Goal: Transaction & Acquisition: Purchase product/service

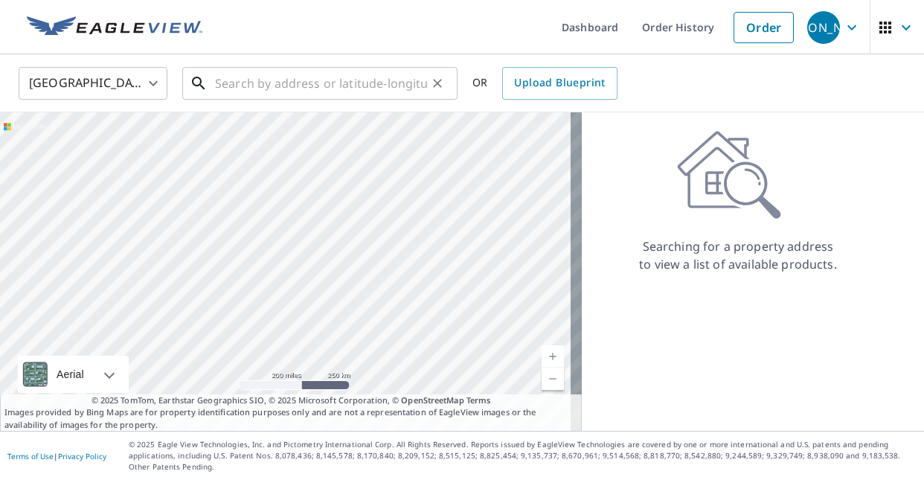
click at [240, 80] on input "text" at bounding box center [321, 84] width 212 height 42
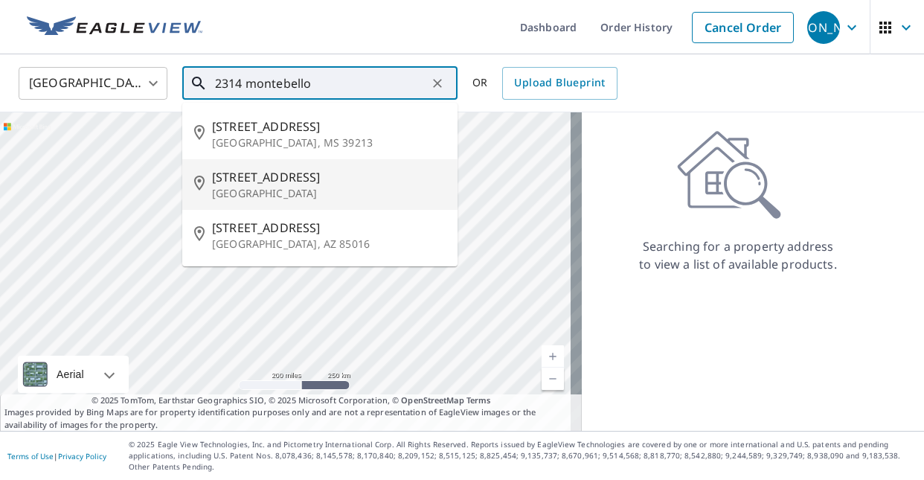
click at [298, 180] on span "[STREET_ADDRESS]" at bounding box center [329, 177] width 234 height 18
type input "[STREET_ADDRESS]"
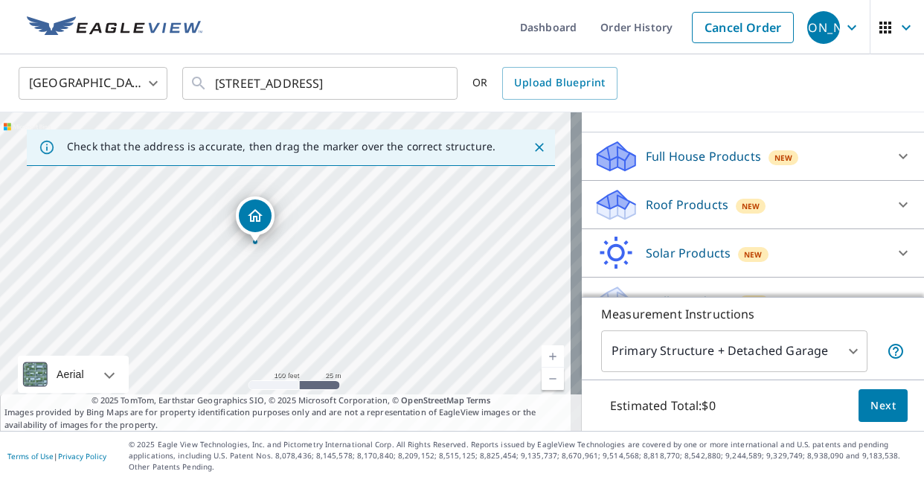
scroll to position [143, 0]
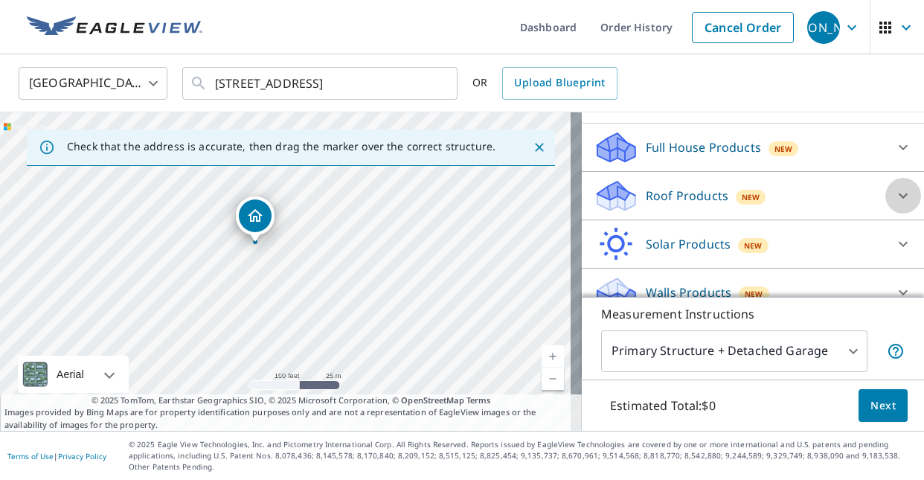
click at [894, 205] on icon at bounding box center [903, 196] width 18 height 18
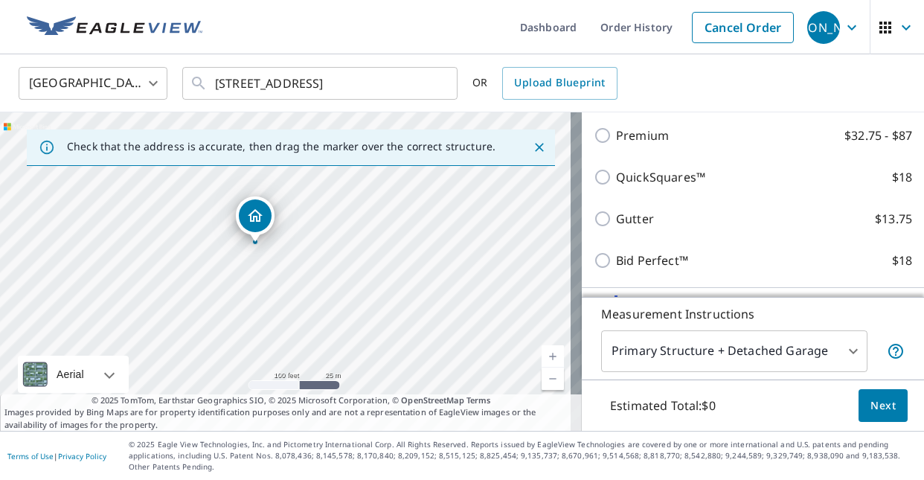
scroll to position [231, 0]
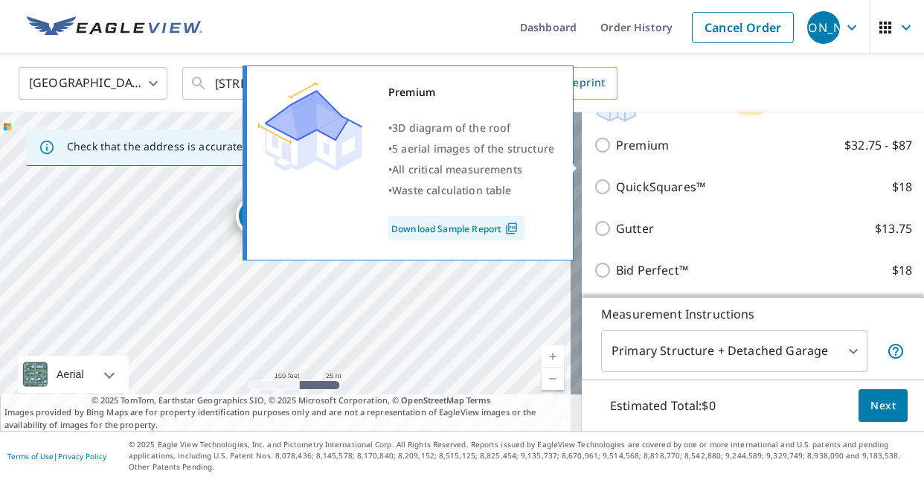
click at [596, 154] on input "Premium $32.75 - $87" at bounding box center [605, 145] width 22 height 18
checkbox input "true"
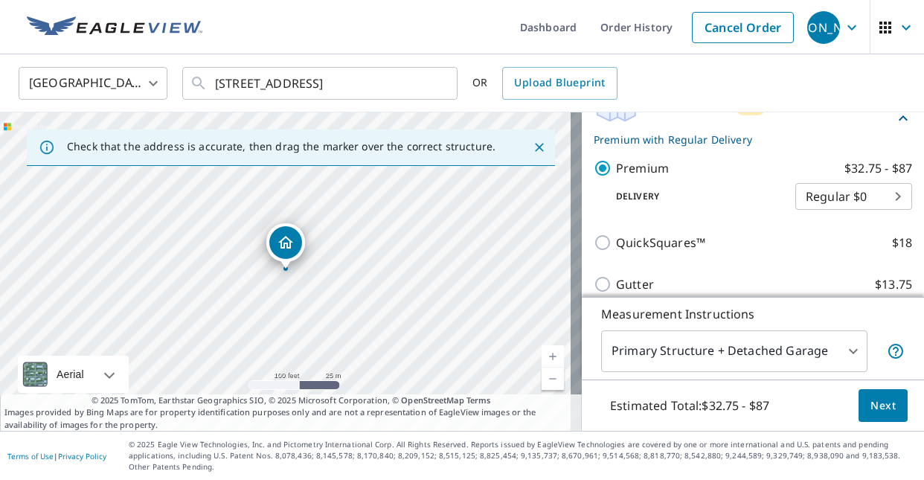
click at [845, 348] on body "JA JA Dashboard Order History Cancel Order JA United States US ​ 2314 Montebell…" at bounding box center [462, 240] width 924 height 480
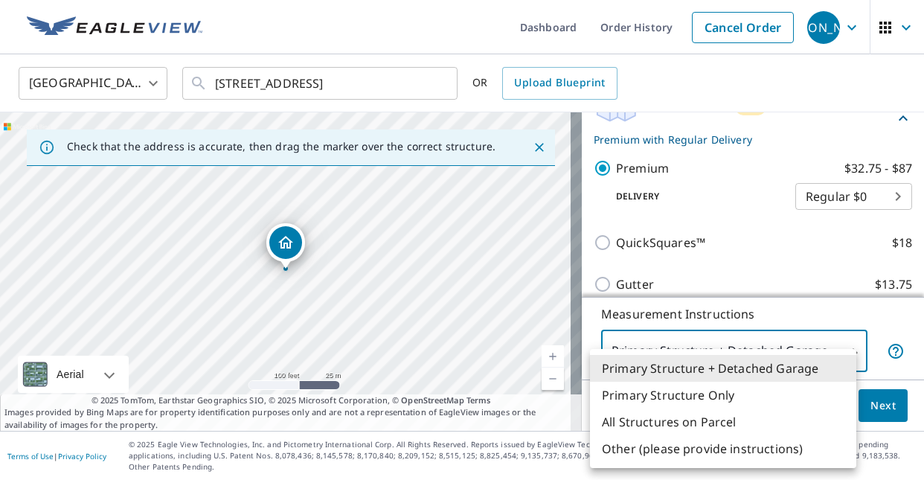
click at [714, 423] on li "All Structures on Parcel" at bounding box center [723, 422] width 266 height 27
type input "3"
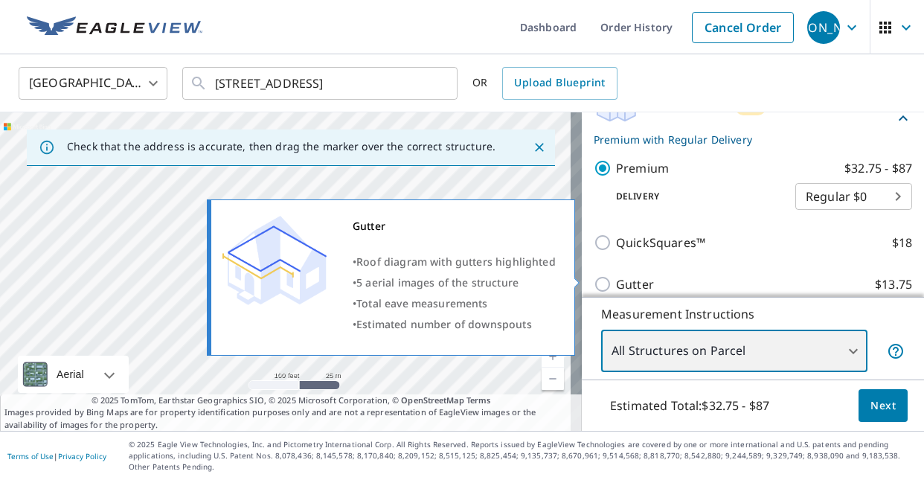
scroll to position [327, 0]
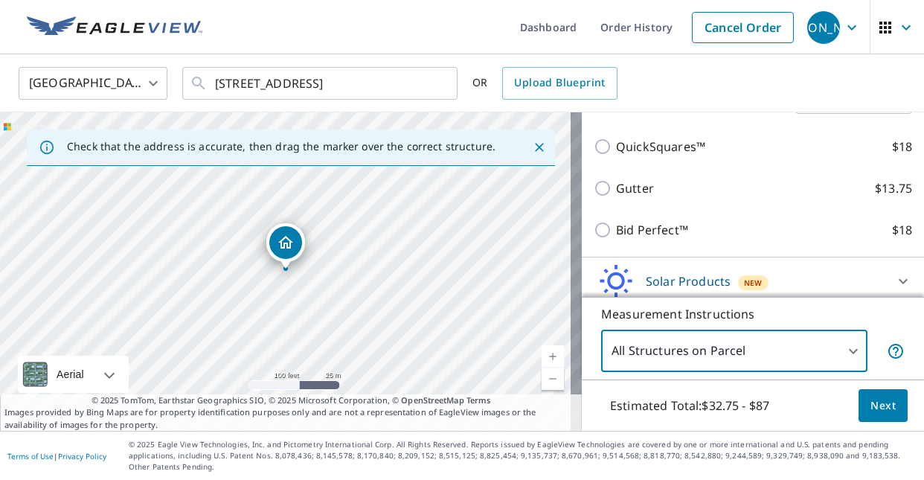
click at [871, 412] on span "Next" at bounding box center [883, 406] width 25 height 19
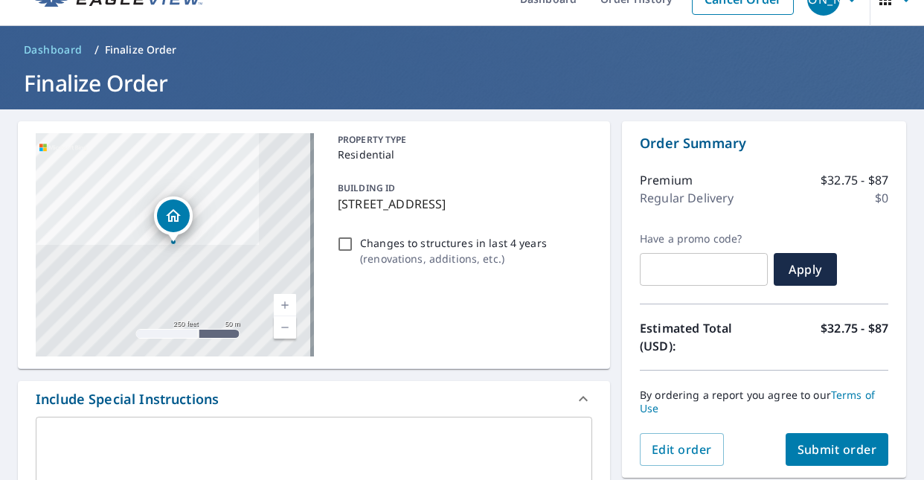
scroll to position [45, 0]
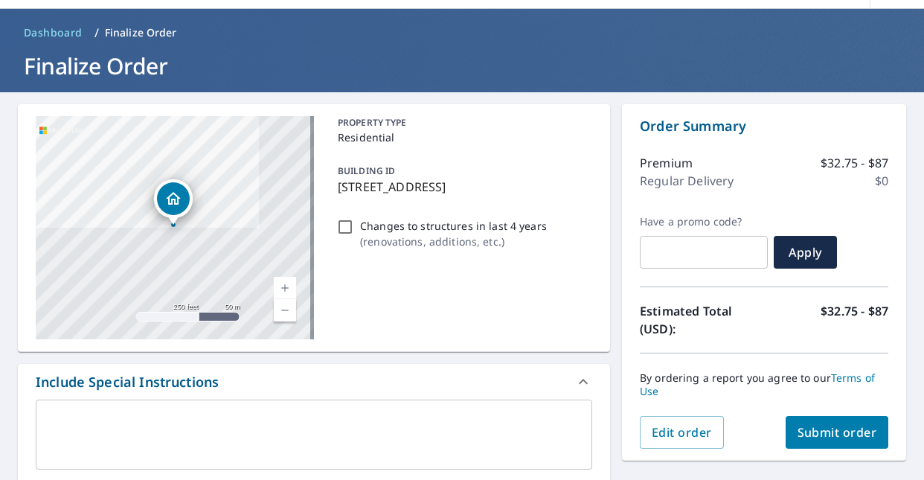
click at [342, 228] on input "Changes to structures in last 4 years ( renovations, additions, etc. )" at bounding box center [345, 227] width 18 height 18
checkbox input "true"
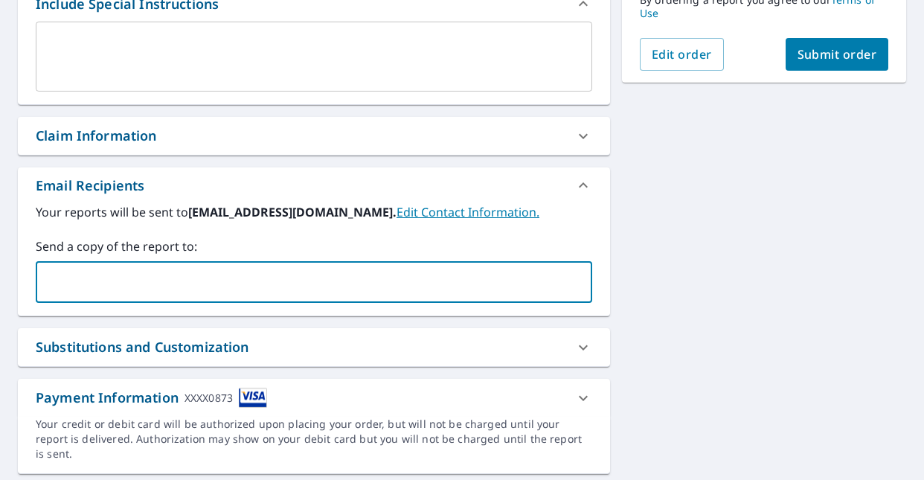
scroll to position [426, 0]
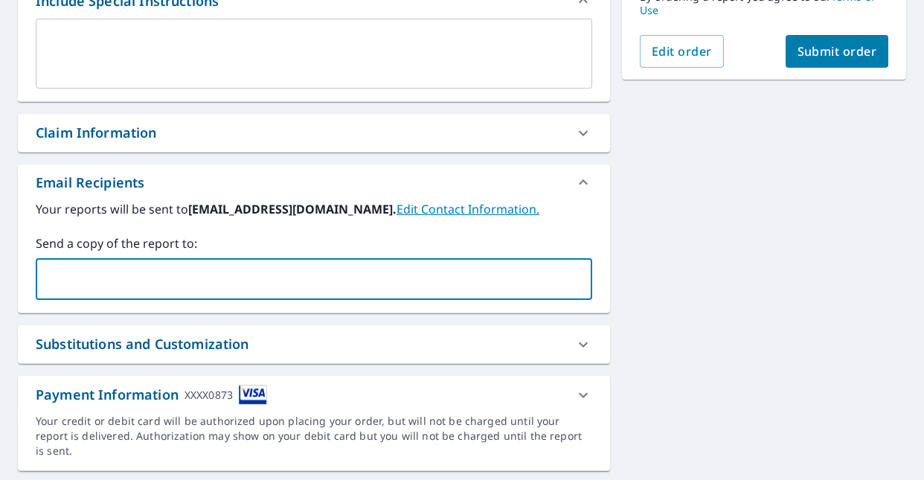
type input "mybrothersconstruction@verizon.net"
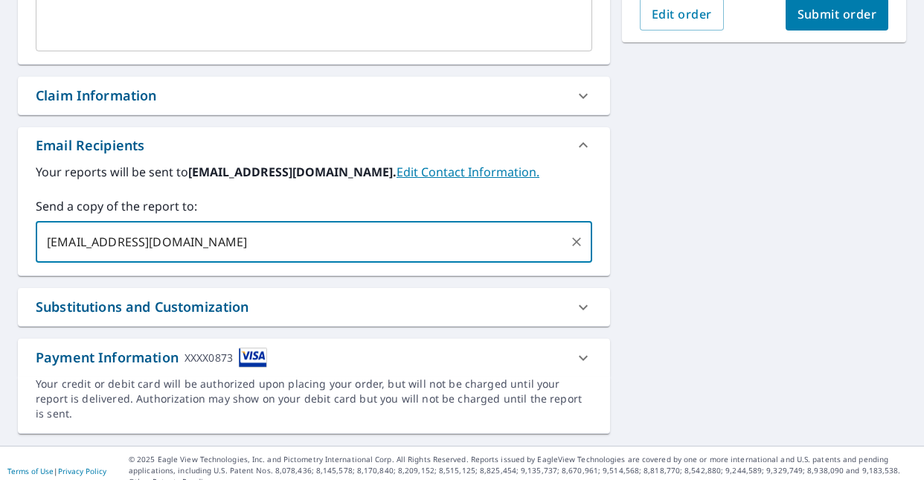
scroll to position [225, 0]
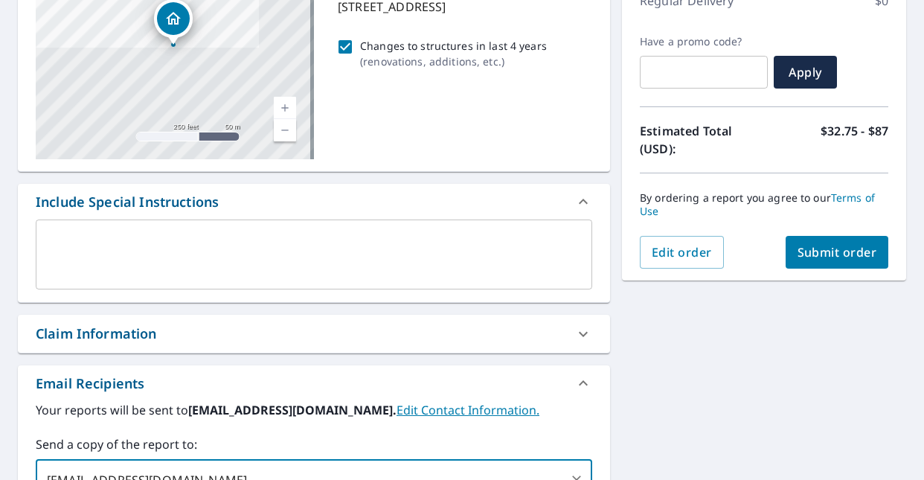
click at [822, 253] on span "Submit order" at bounding box center [838, 252] width 80 height 16
